Goal: Task Accomplishment & Management: Use online tool/utility

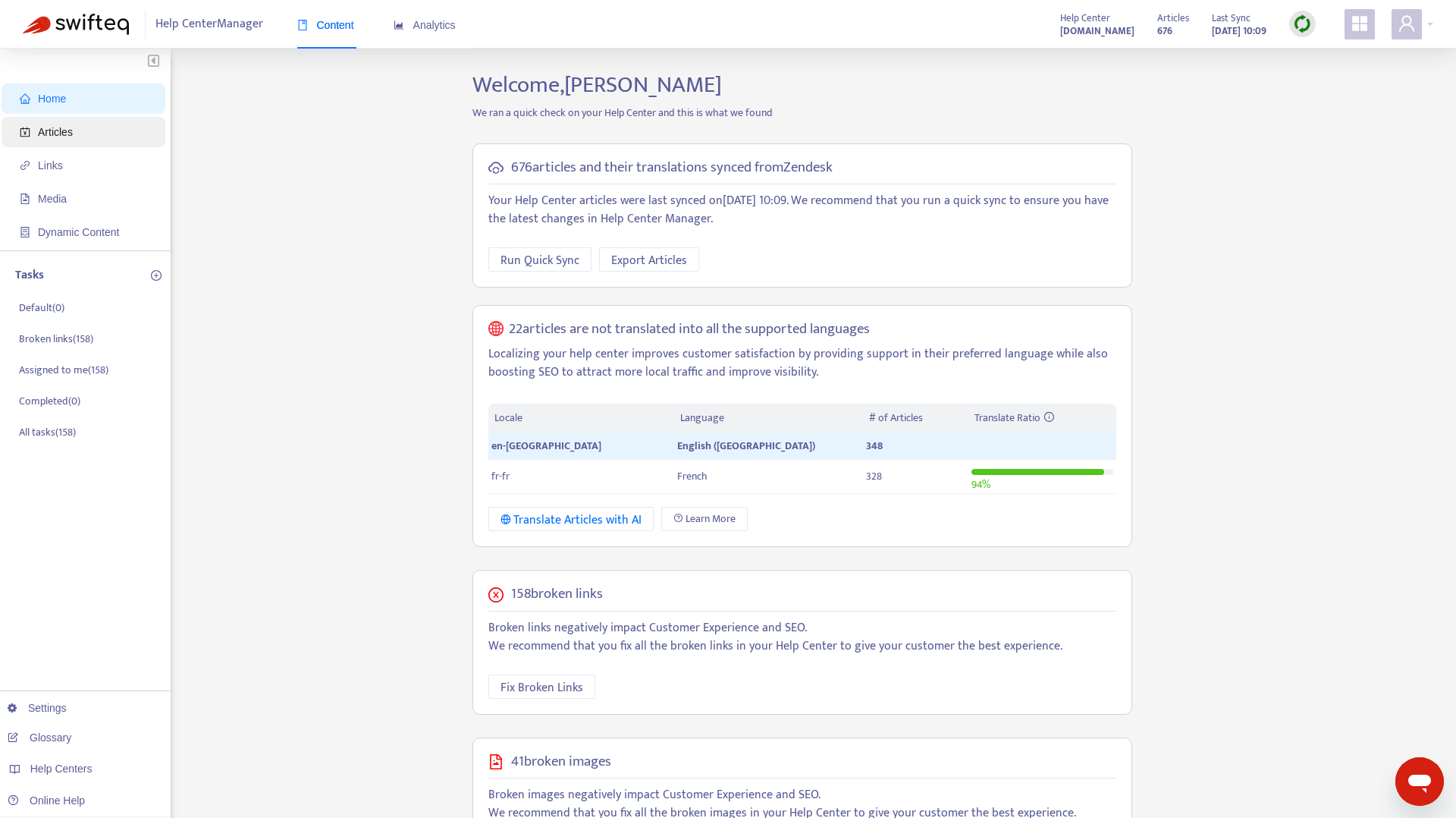
click at [111, 136] on span "Articles" at bounding box center [87, 131] width 134 height 30
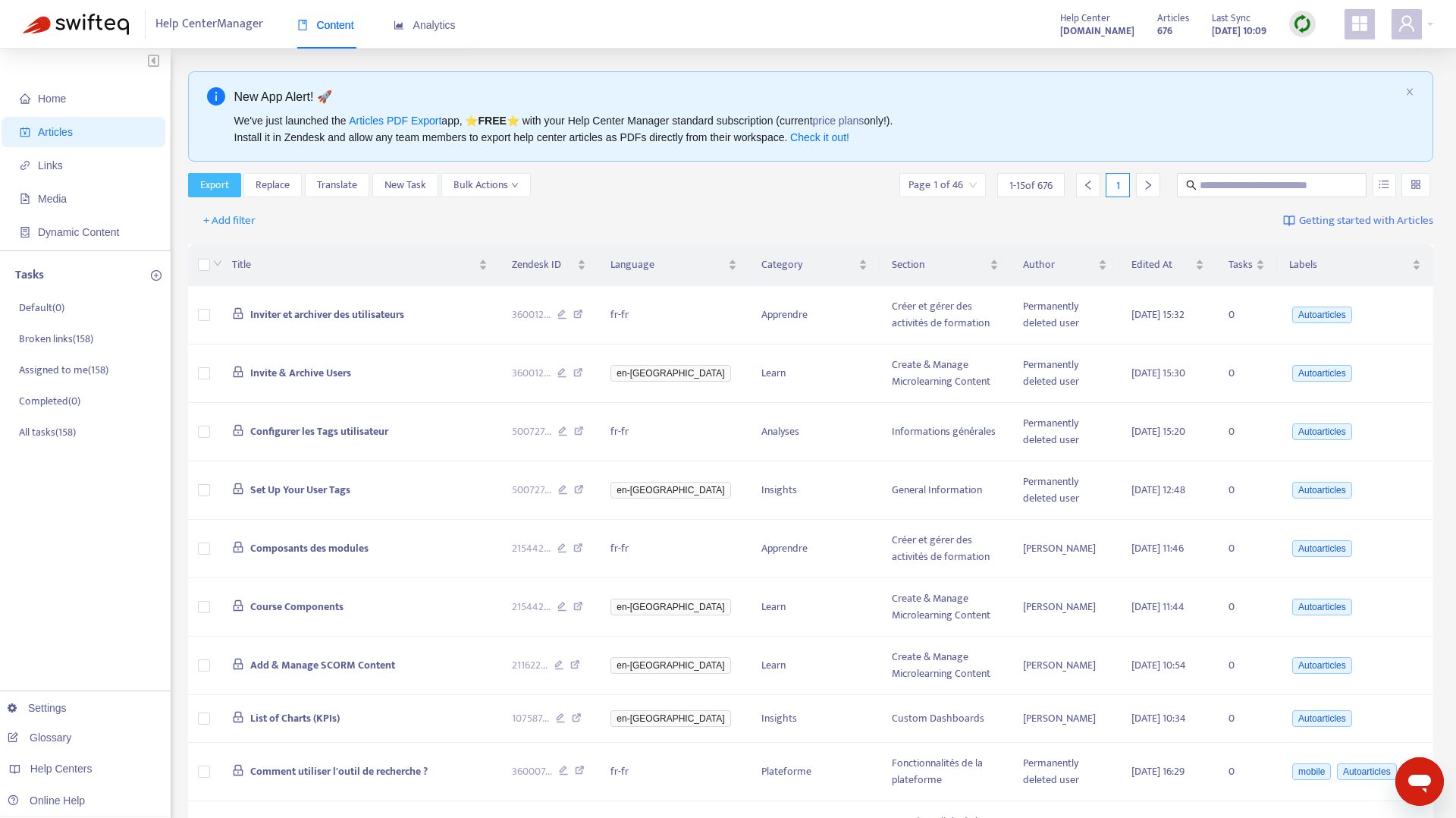
click at [209, 178] on span "Export" at bounding box center [215, 185] width 29 height 16
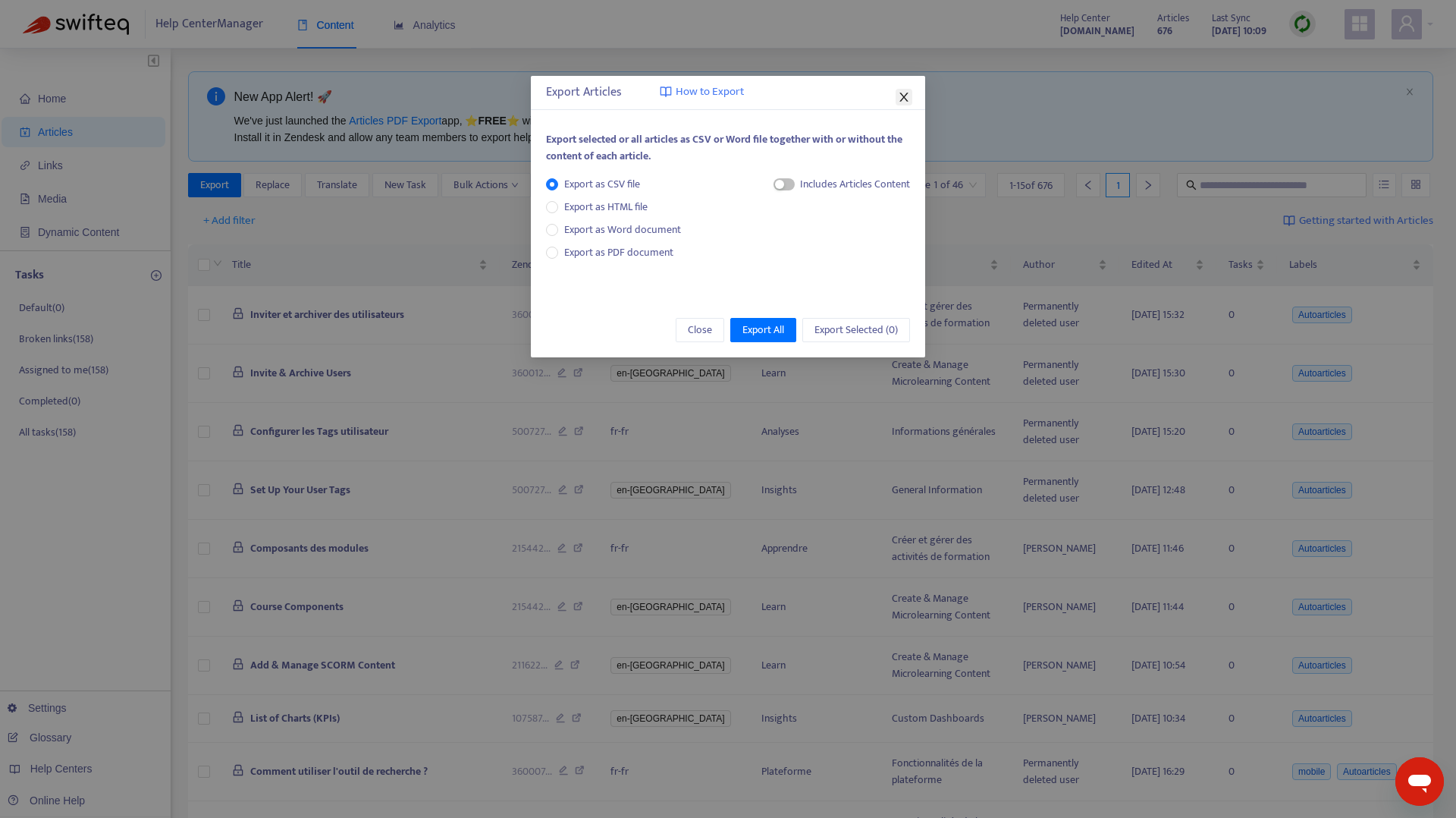
click at [901, 99] on icon "close" at bounding box center [903, 97] width 12 height 12
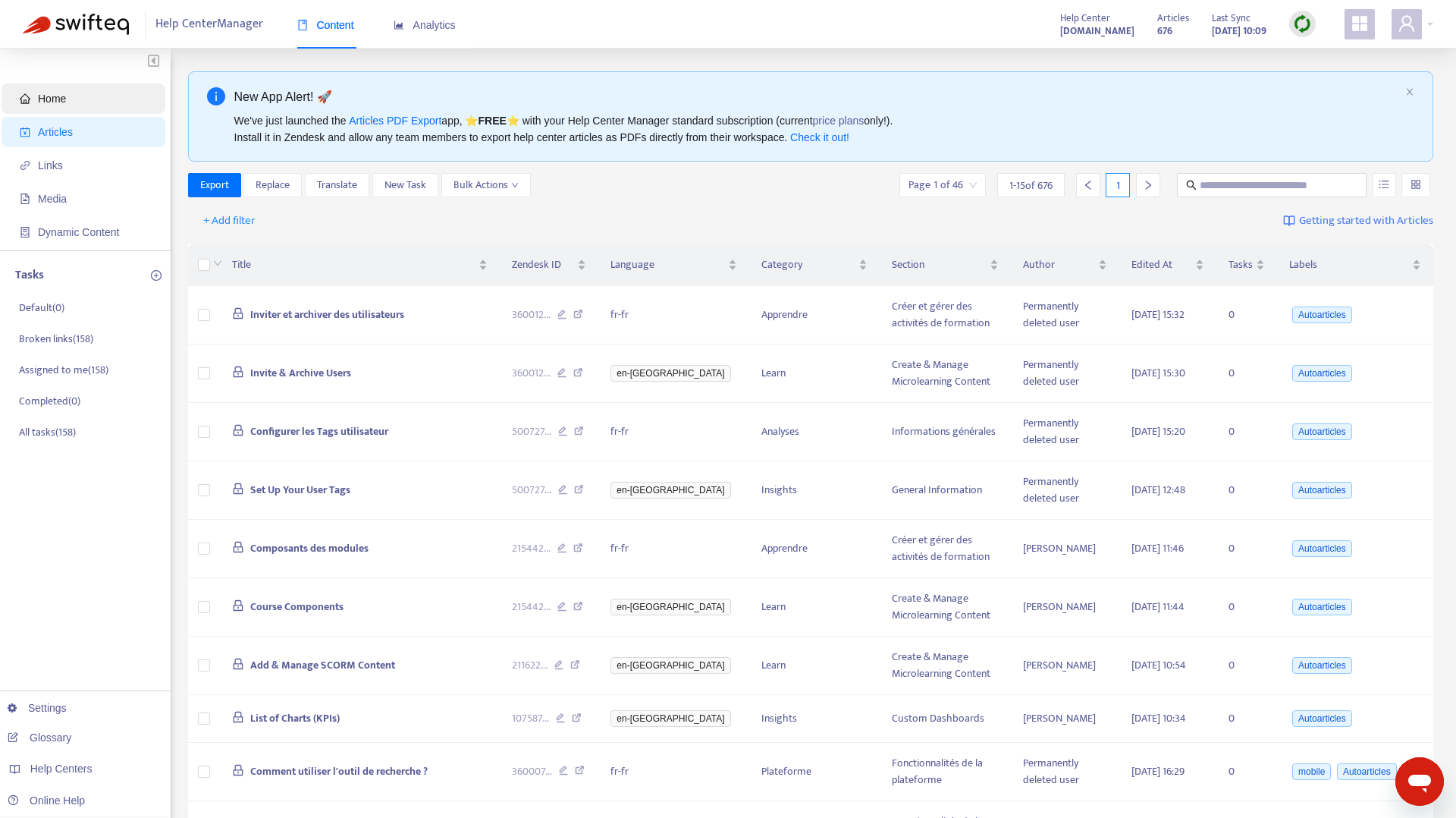
click at [107, 99] on span "Home" at bounding box center [87, 98] width 134 height 30
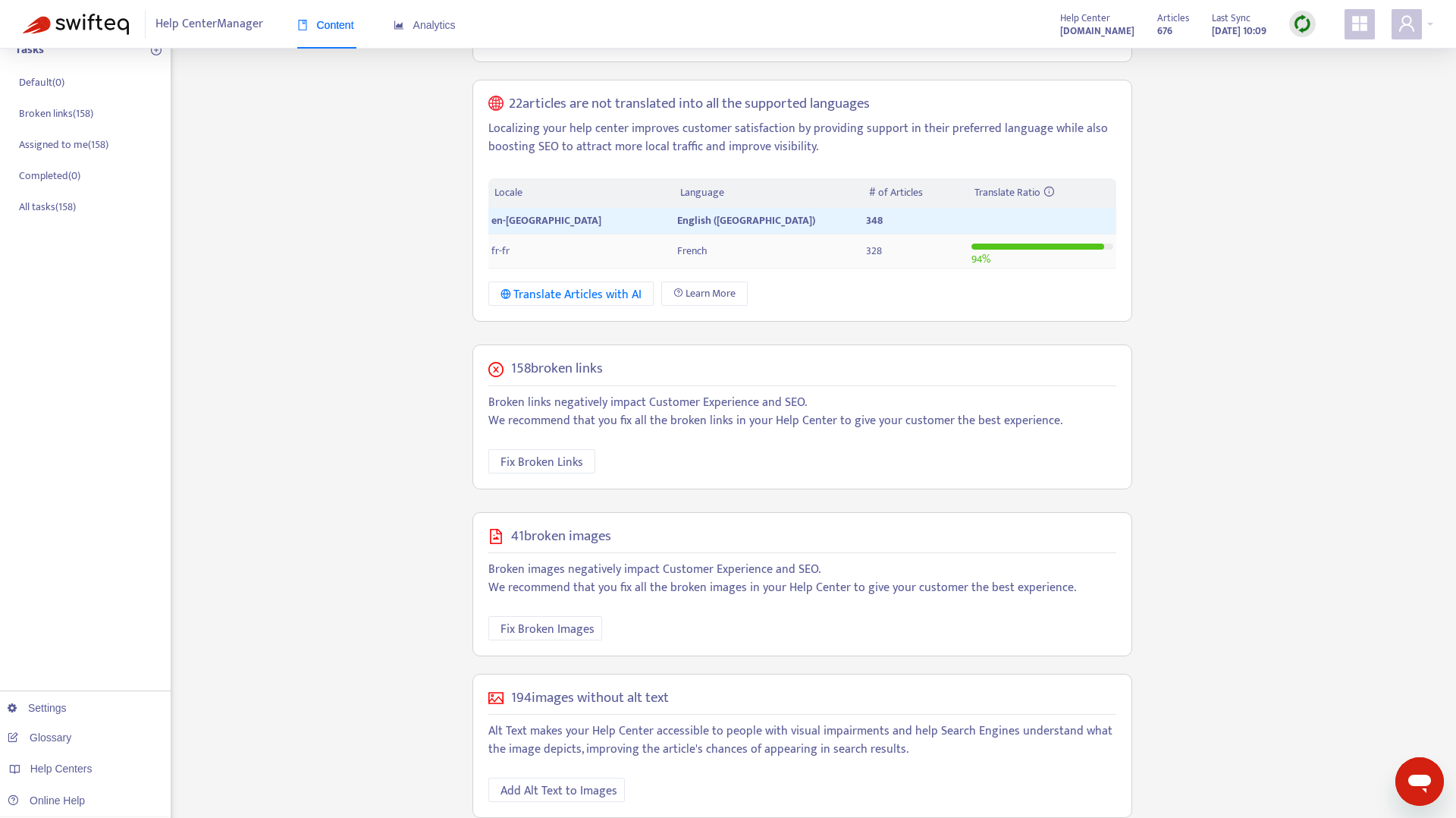
scroll to position [248, 0]
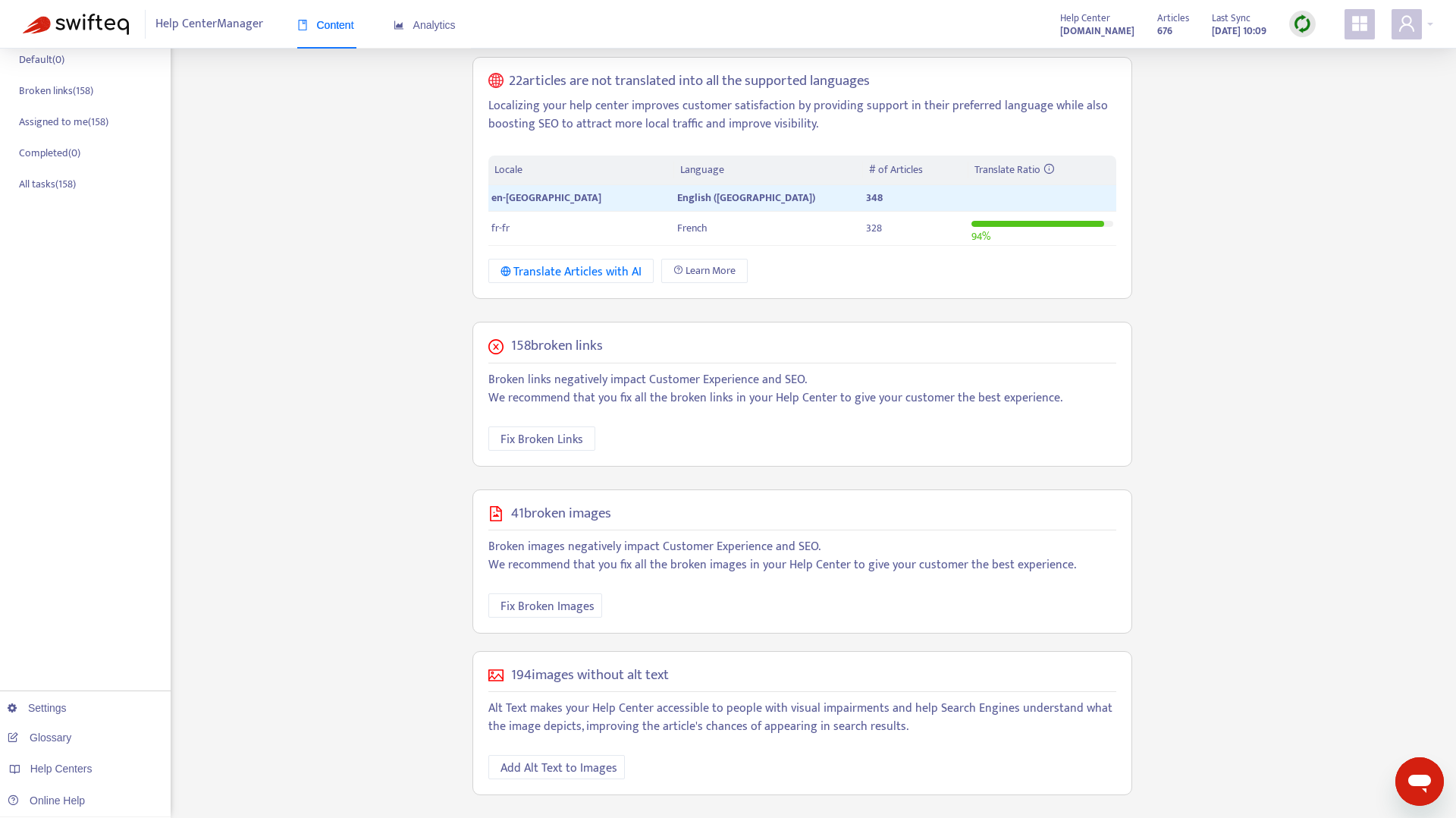
click at [558, 512] on h5 "41 broken images" at bounding box center [561, 514] width 100 height 17
click at [578, 338] on h5 "158 broken links" at bounding box center [556, 346] width 92 height 17
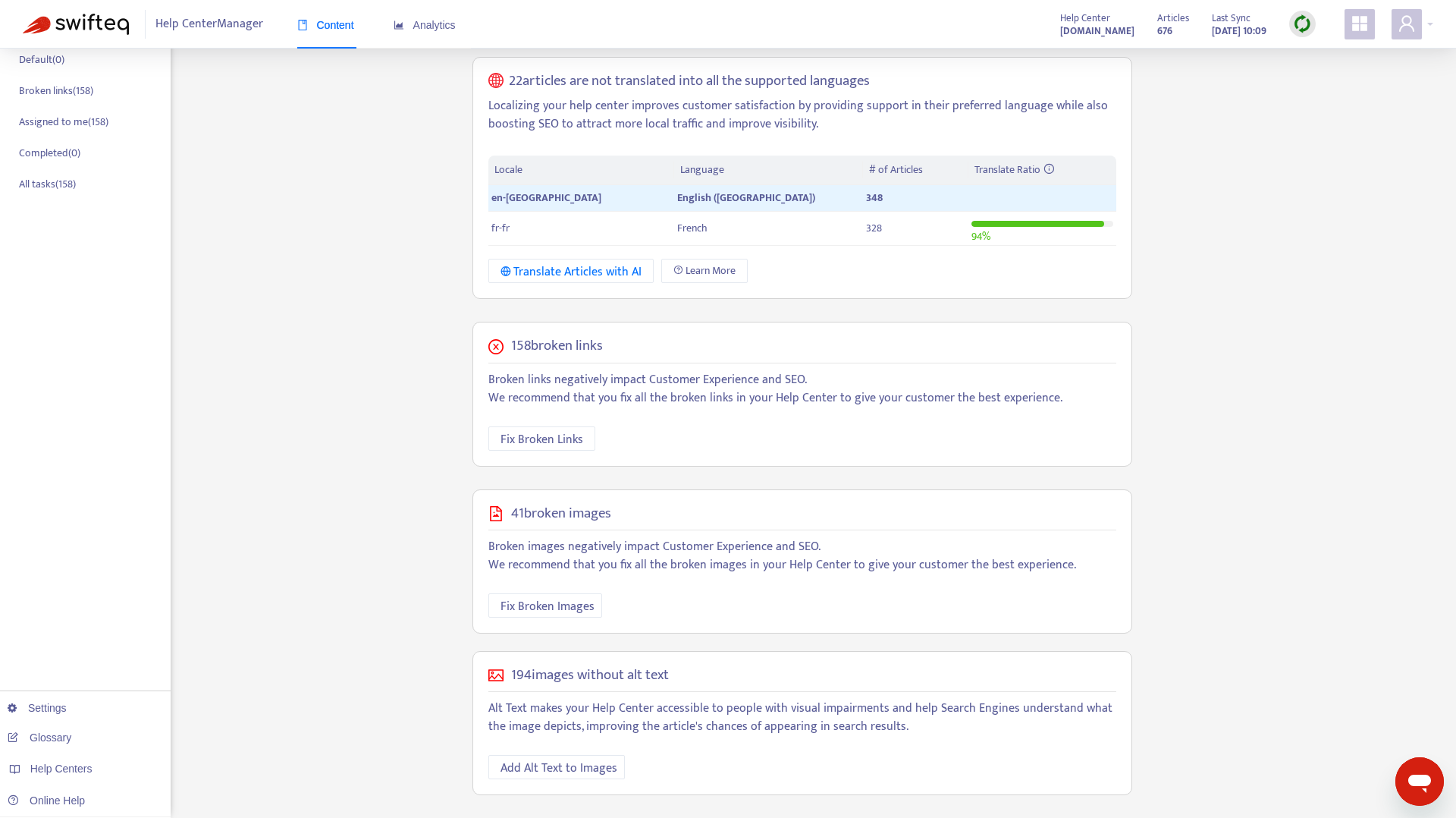
click at [578, 338] on h5 "158 broken links" at bounding box center [556, 346] width 92 height 17
click at [596, 353] on h5 "158 broken links" at bounding box center [556, 346] width 92 height 17
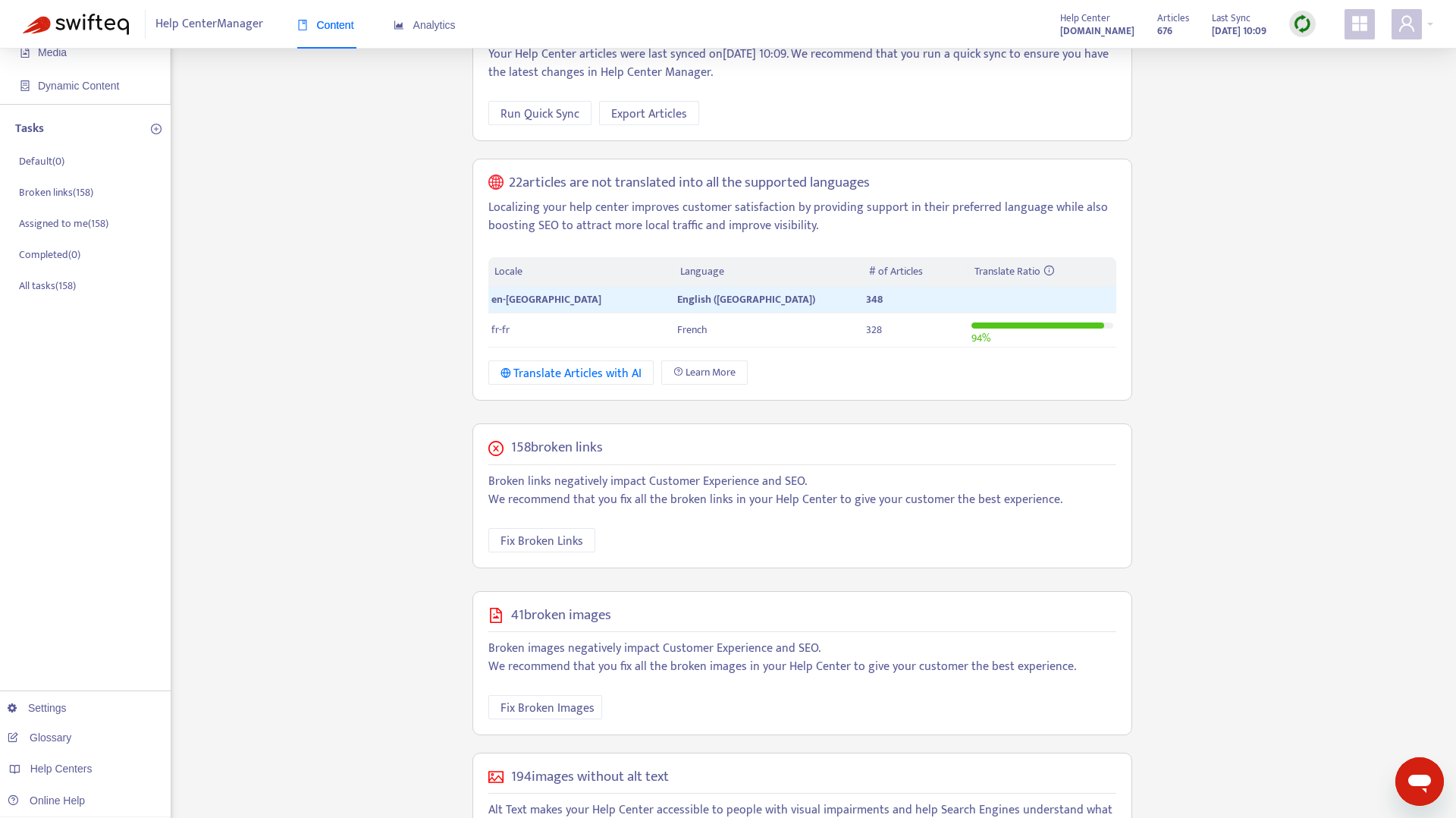
scroll to position [163, 0]
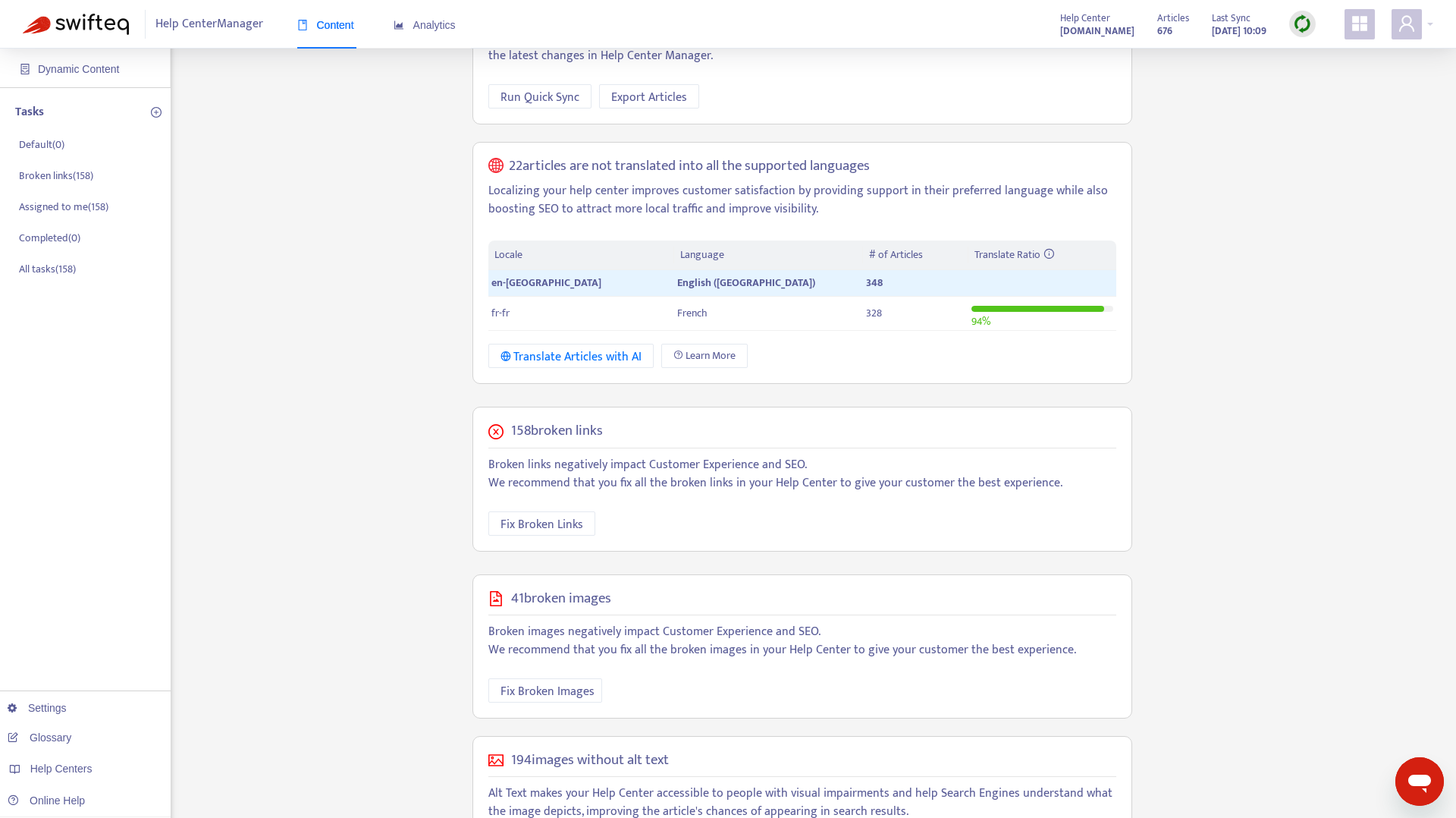
click at [788, 638] on p "Broken images negatively impact Customer Experience and SEO. We recommend that …" at bounding box center [802, 641] width 628 height 36
click at [791, 645] on p "Broken images negatively impact Customer Experience and SEO. We recommend that …" at bounding box center [802, 641] width 628 height 36
click at [578, 700] on span "Fix Broken Images" at bounding box center [547, 691] width 94 height 19
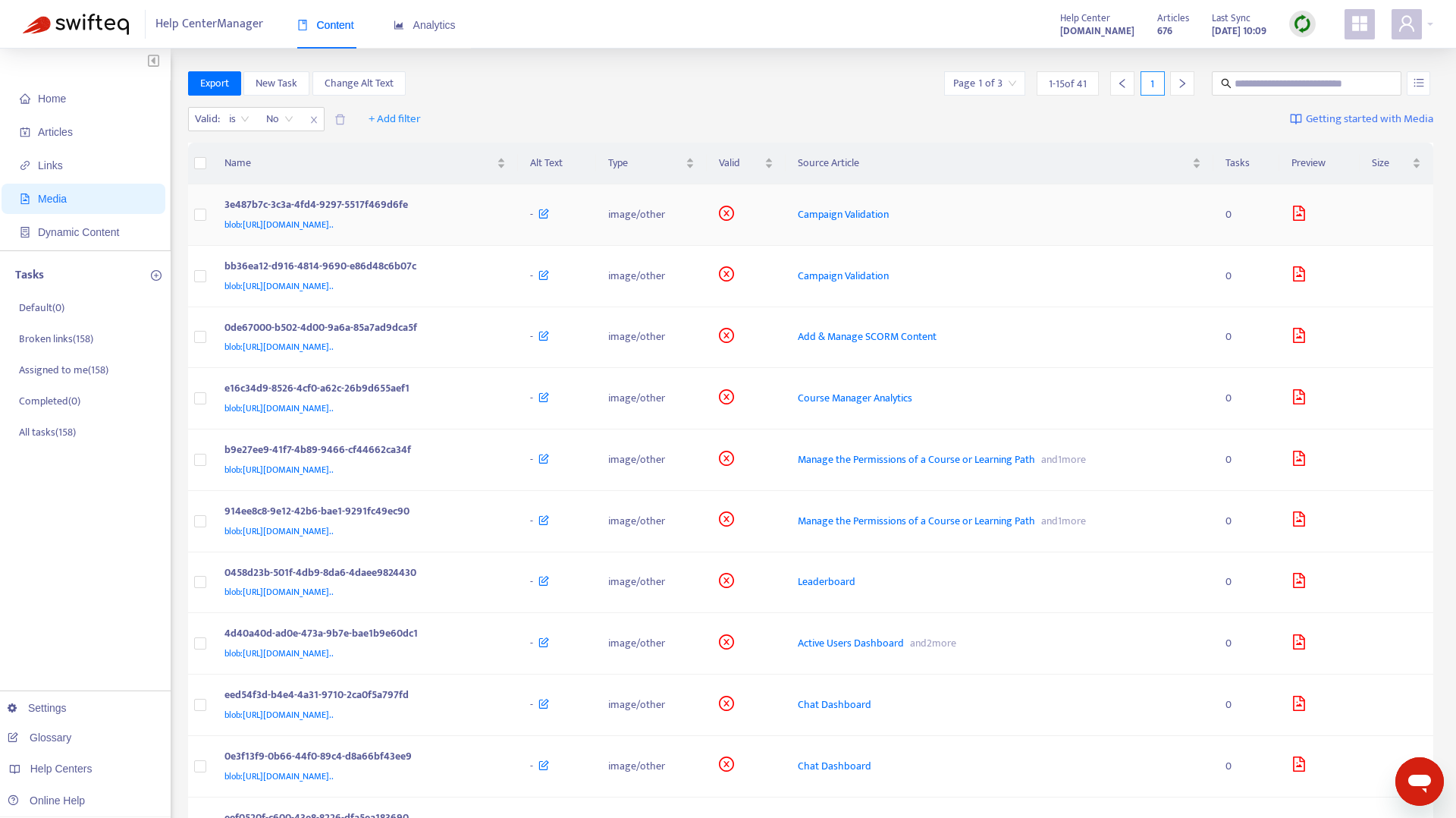
click at [333, 225] on span "blob:[URL][DOMAIN_NAME].." at bounding box center [280, 224] width 109 height 15
click at [333, 228] on span "blob:[URL][DOMAIN_NAME].." at bounding box center [280, 224] width 109 height 15
click at [363, 211] on div "3e487b7c-3c3a-4fd4-9297-5517f469d6fe" at bounding box center [362, 207] width 276 height 20
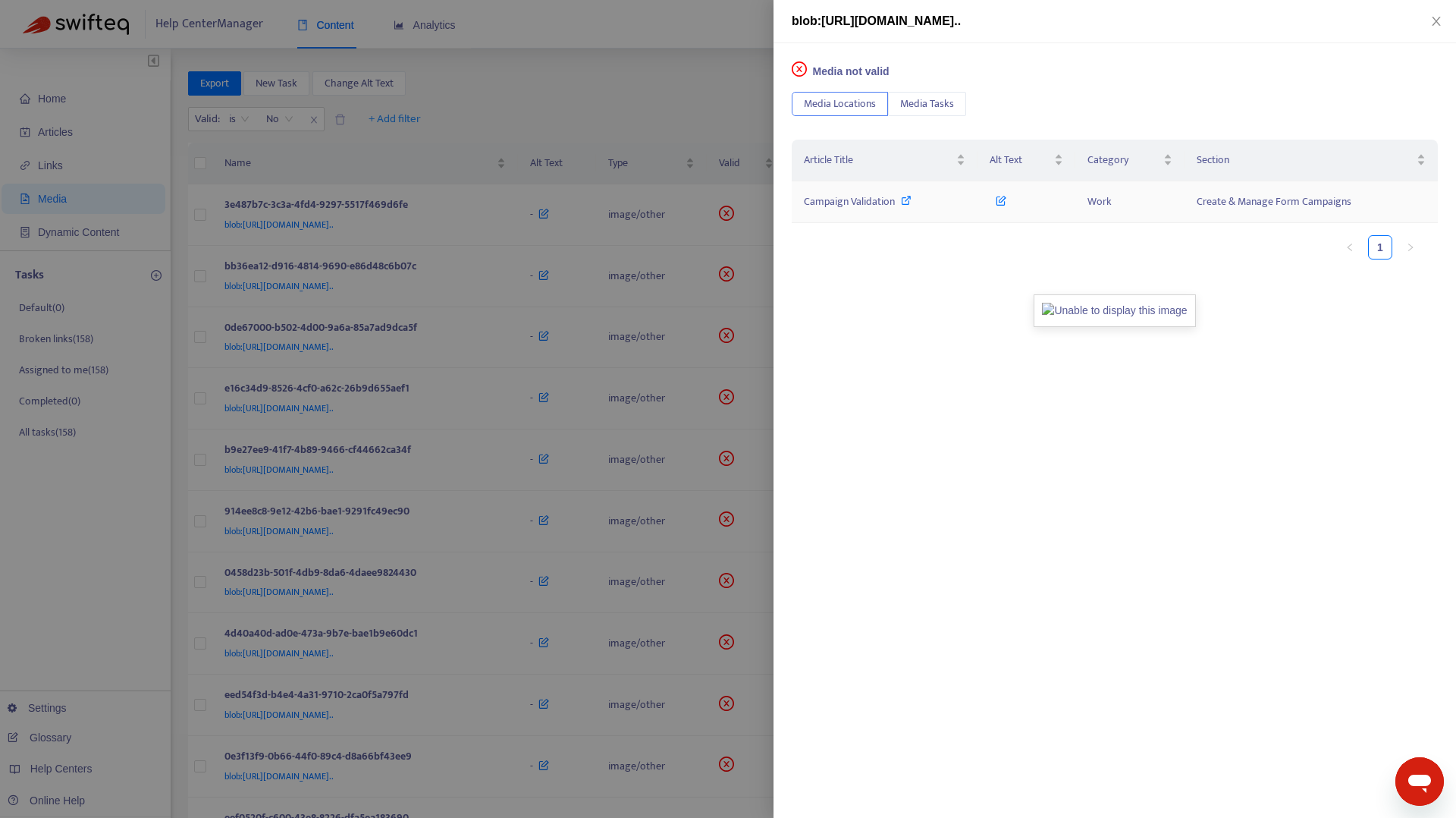
click at [907, 199] on icon at bounding box center [906, 200] width 11 height 11
click at [626, 346] on div at bounding box center [728, 409] width 1456 height 818
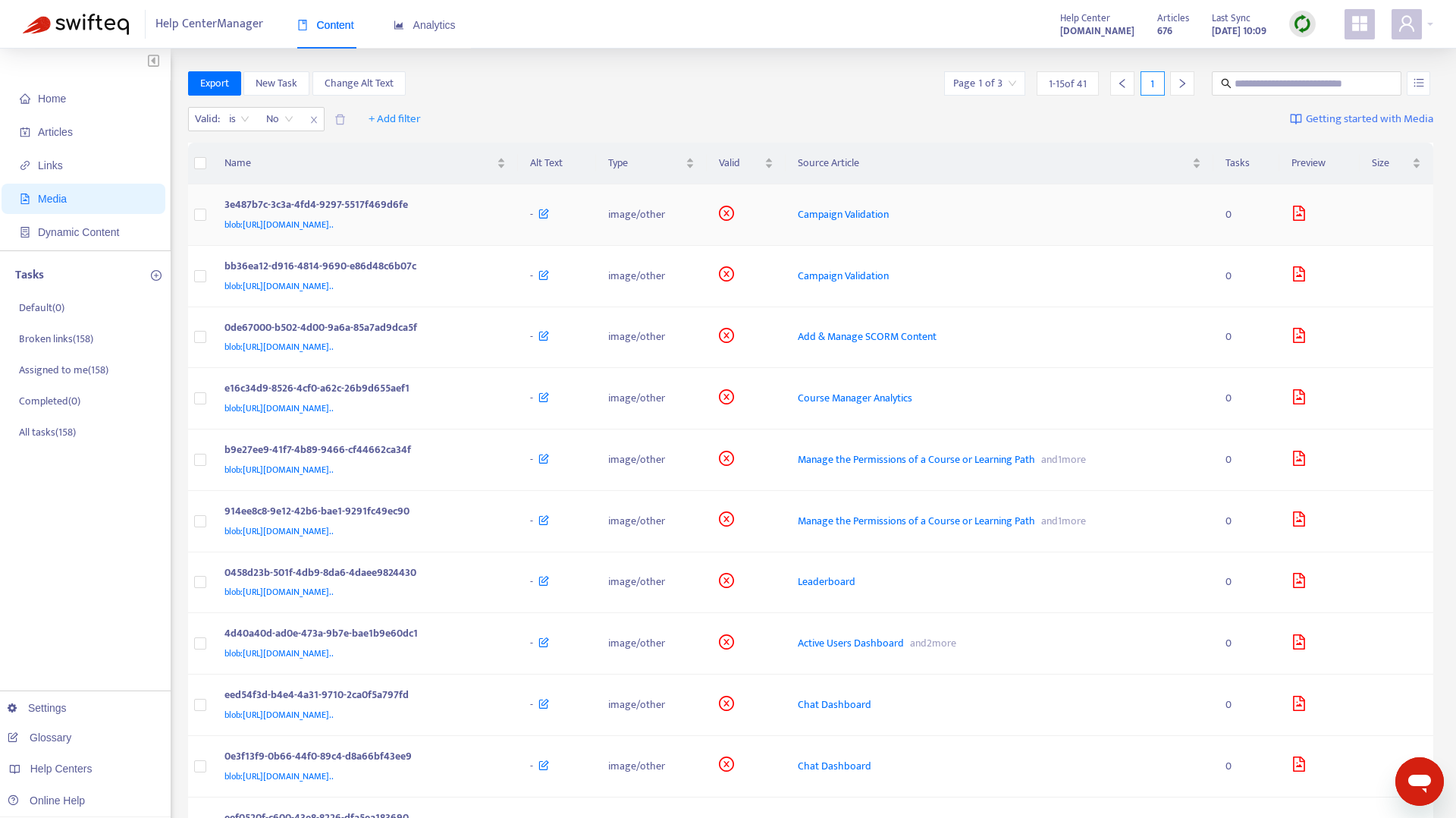
click at [1307, 213] on icon "file-image" at bounding box center [1298, 213] width 15 height 15
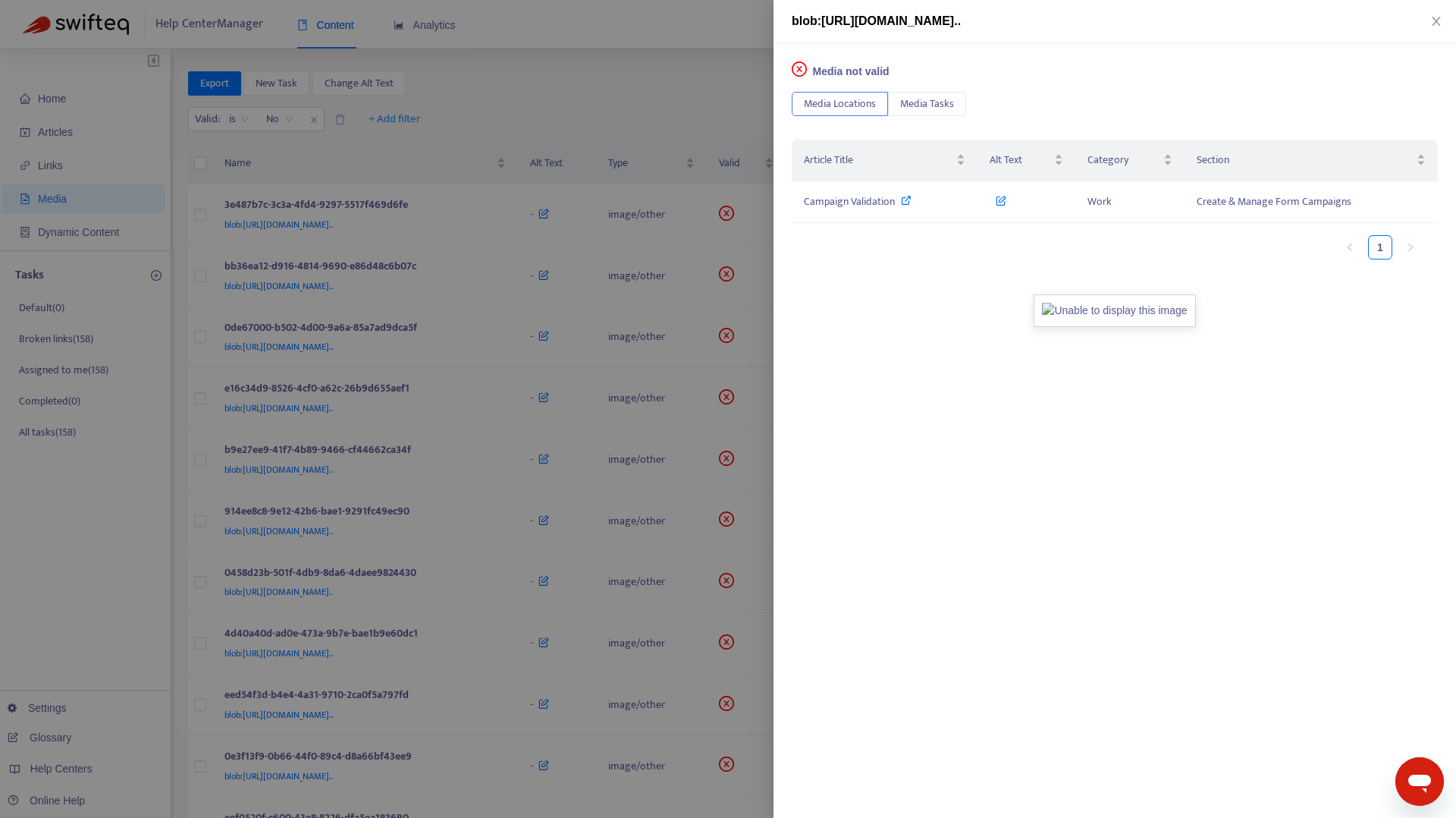
click at [1146, 312] on img at bounding box center [1114, 311] width 161 height 33
click at [643, 675] on div at bounding box center [728, 409] width 1456 height 818
